Goal: Navigation & Orientation: Find specific page/section

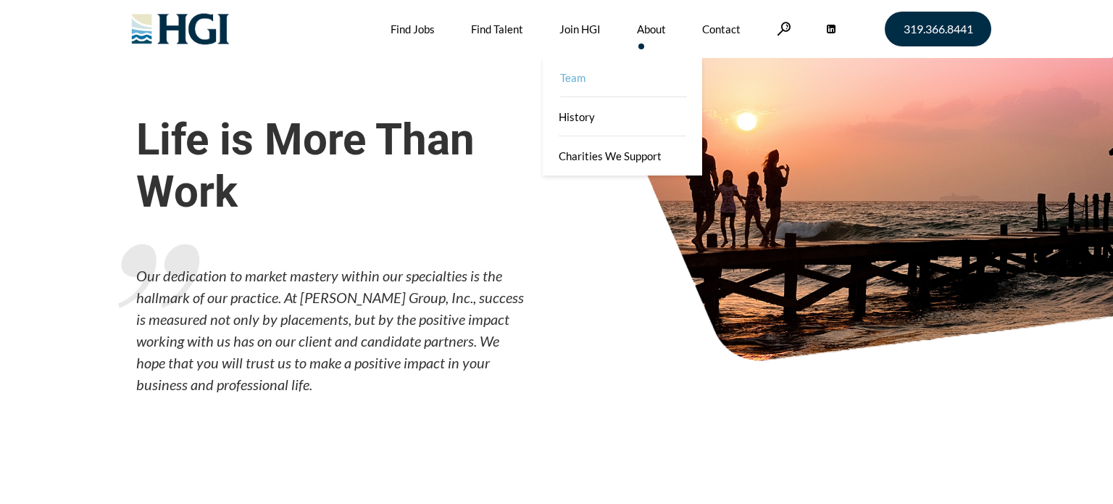
click at [650, 83] on link "Team" at bounding box center [623, 77] width 159 height 39
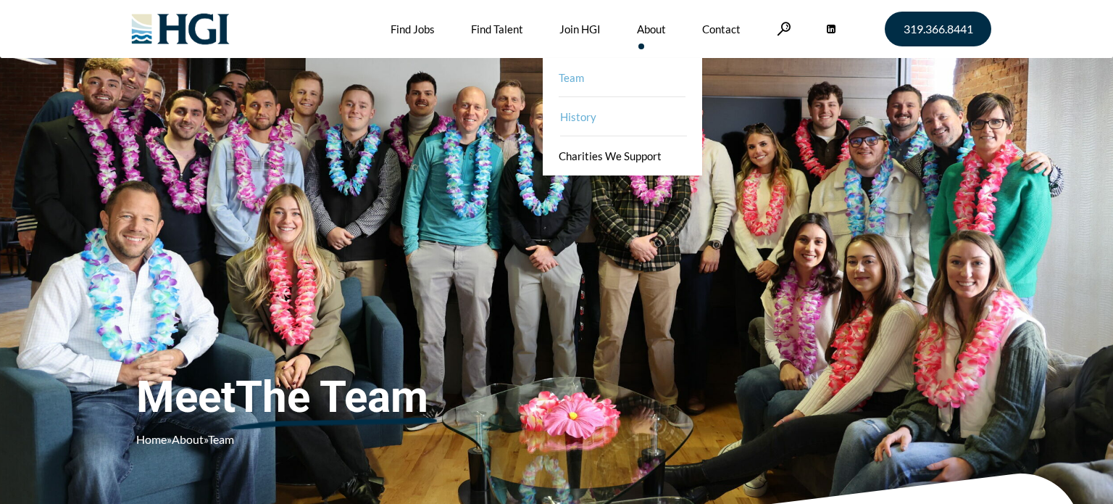
click at [589, 119] on link "History" at bounding box center [623, 116] width 159 height 39
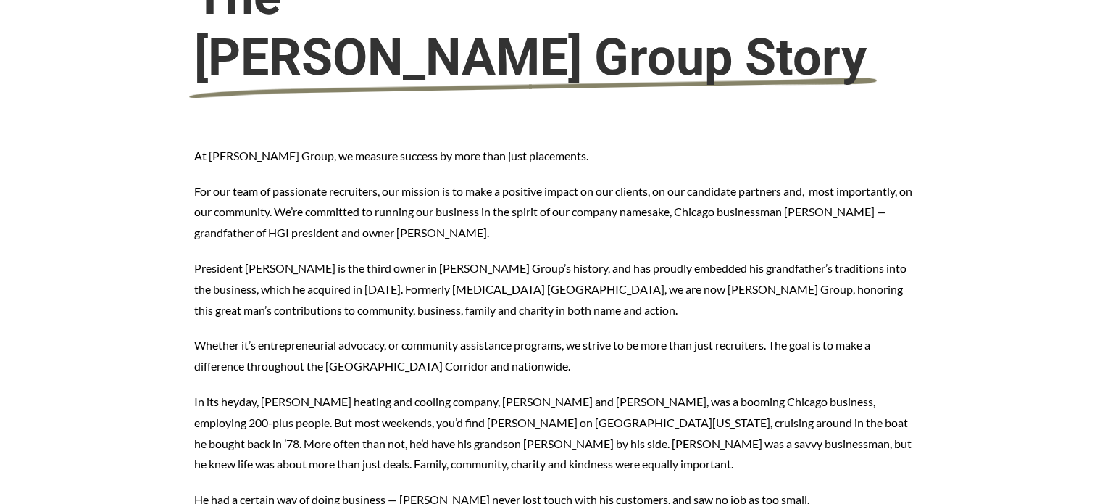
scroll to position [528, 0]
